Goal: Information Seeking & Learning: Learn about a topic

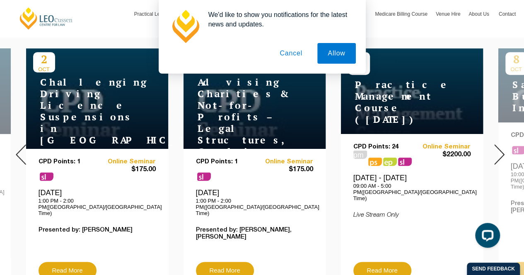
click at [167, 208] on div "CPD Points: 1 sl Online Seminar $175.00 [DATE] 1:00 PM - 2:00 PM([GEOGRAPHIC_DA…" at bounding box center [97, 219] width 142 height 141
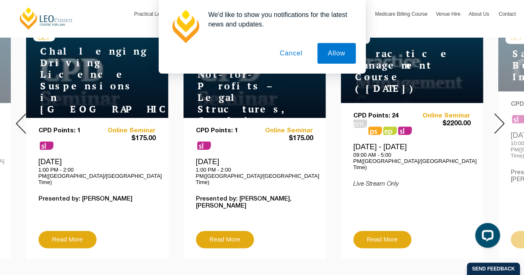
scroll to position [373, 0]
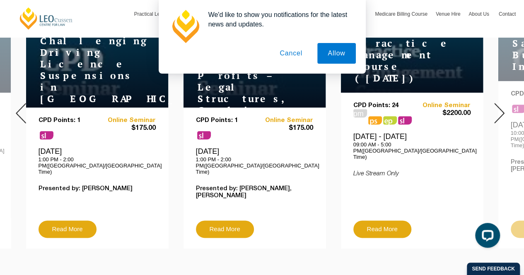
click at [295, 53] on button "Cancel" at bounding box center [290, 53] width 43 height 21
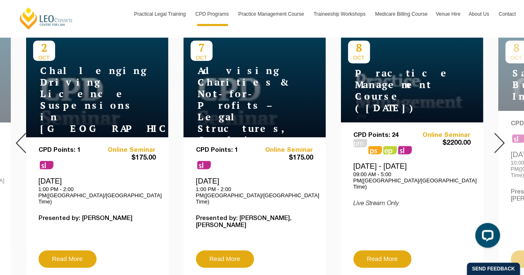
scroll to position [331, 0]
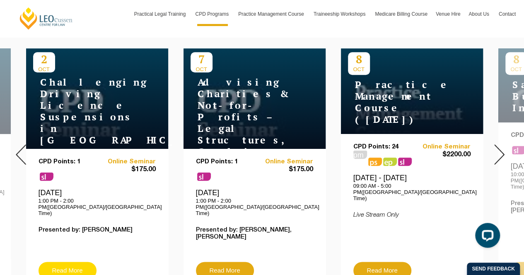
click at [70, 262] on link "Read More" at bounding box center [68, 270] width 58 height 17
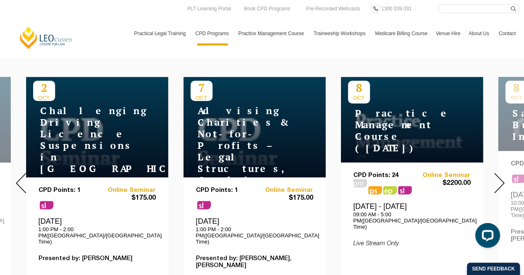
scroll to position [290, 0]
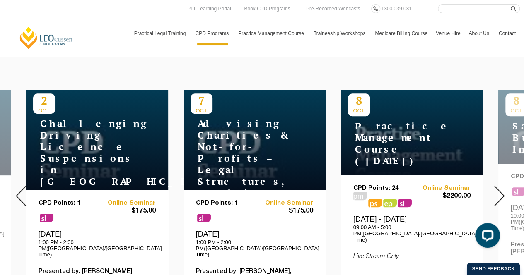
click at [501, 190] on img at bounding box center [499, 196] width 10 height 20
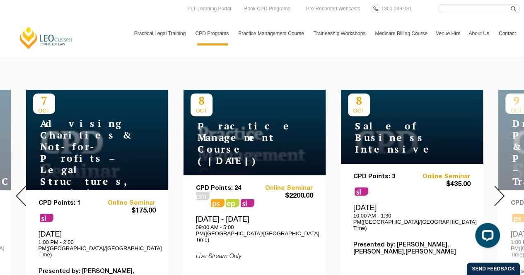
click at [501, 190] on img at bounding box center [499, 196] width 10 height 20
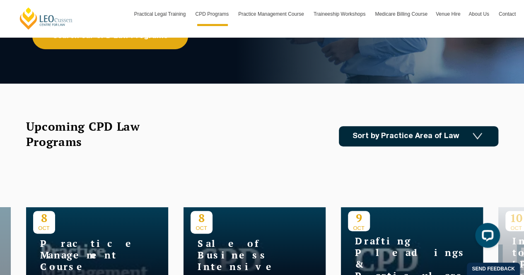
scroll to position [166, 0]
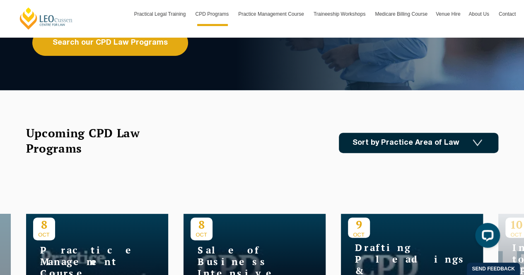
click at [384, 148] on link "Sort by Practice Area of Law" at bounding box center [418, 143] width 159 height 20
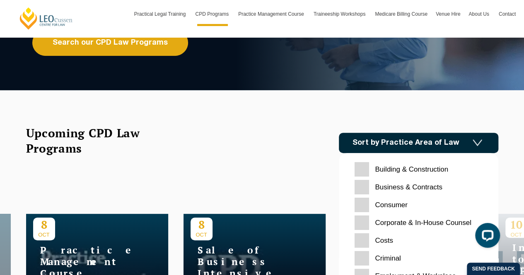
click at [382, 260] on input "Criminal" at bounding box center [418, 258] width 128 height 14
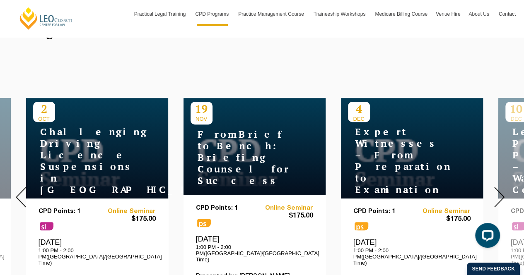
scroll to position [290, 0]
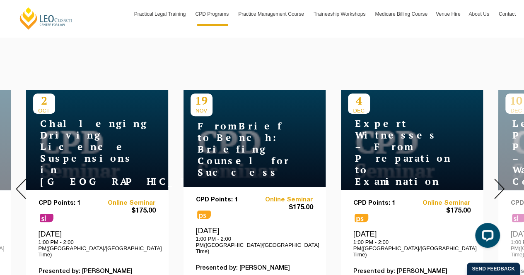
click at [19, 185] on img at bounding box center [21, 189] width 10 height 20
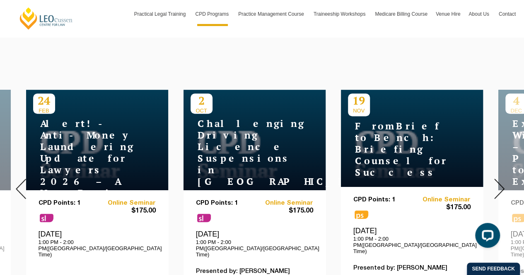
click at [19, 185] on img at bounding box center [21, 189] width 10 height 20
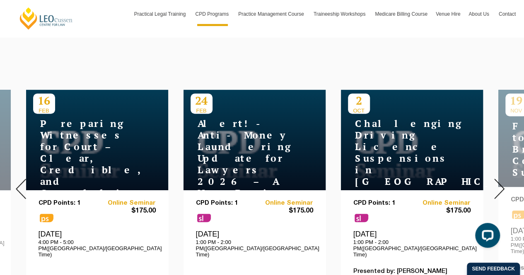
click at [19, 185] on img at bounding box center [21, 189] width 10 height 20
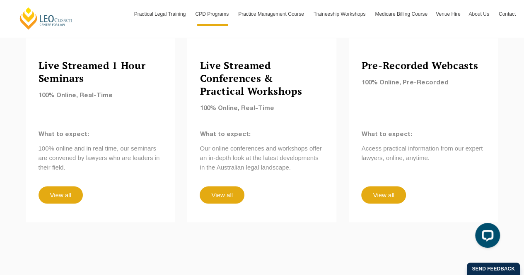
scroll to position [745, 0]
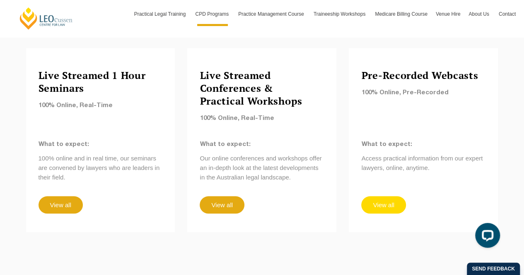
click at [393, 196] on link "View all" at bounding box center [383, 204] width 44 height 17
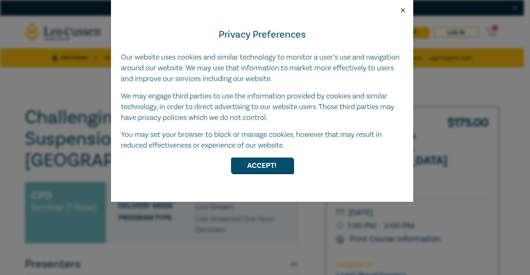
click at [404, 10] on button "Close" at bounding box center [402, 10] width 7 height 7
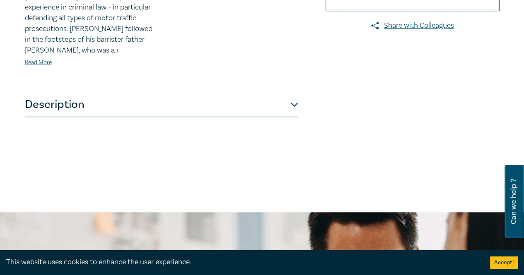
scroll to position [290, 0]
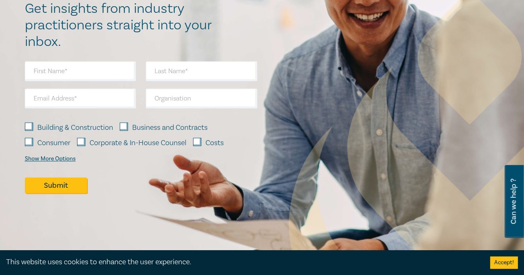
scroll to position [306, 0]
